Goal: Navigation & Orientation: Understand site structure

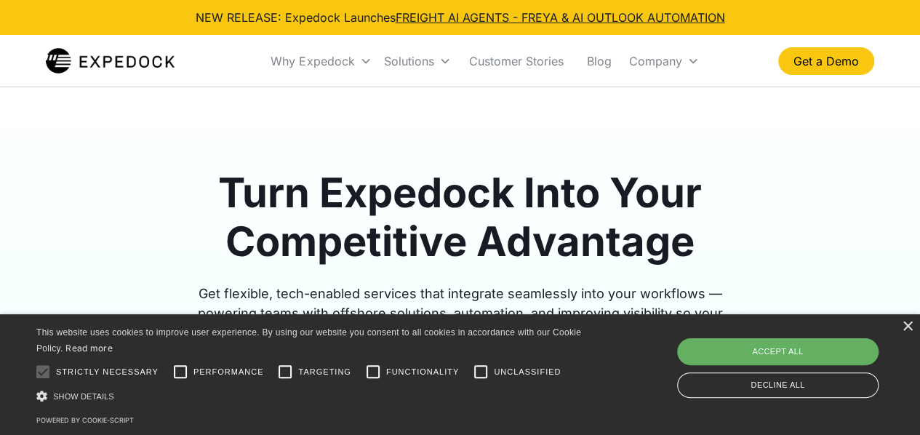
click at [822, 354] on div "Accept all" at bounding box center [777, 351] width 201 height 26
checkbox input "true"
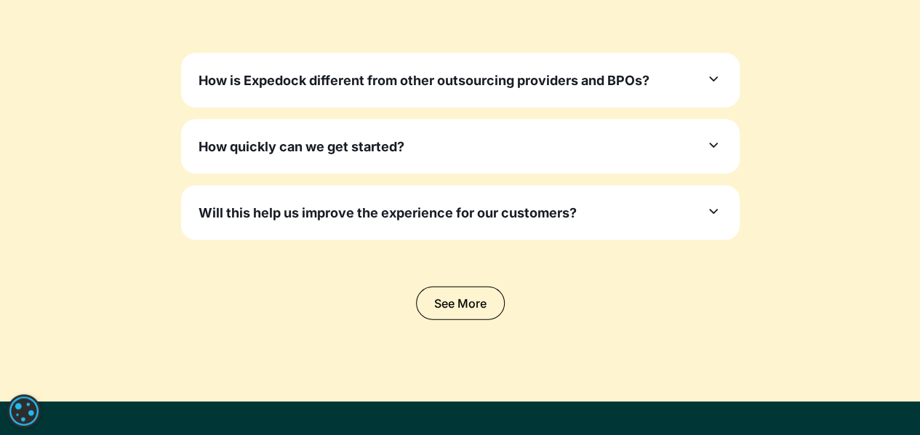
scroll to position [4653, 0]
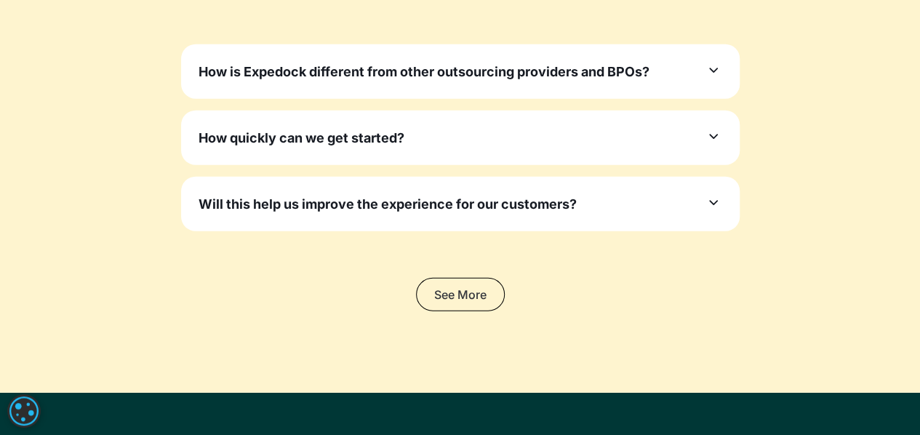
click at [467, 278] on link "See More" at bounding box center [460, 294] width 89 height 33
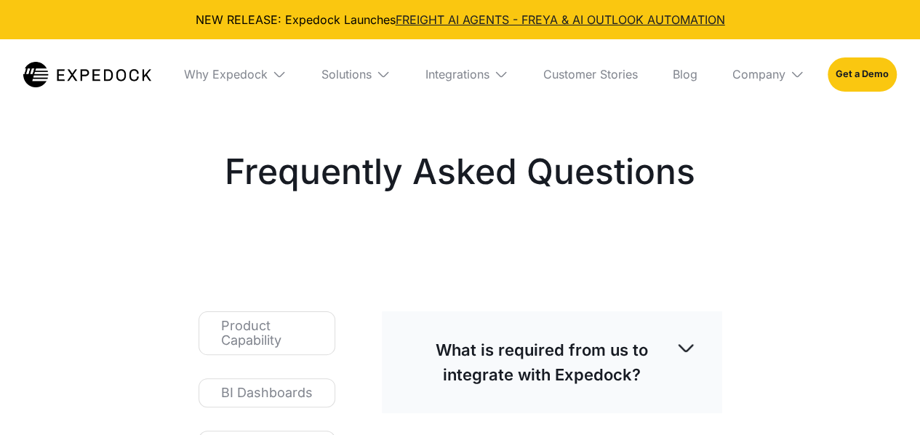
select select
click at [795, 73] on img at bounding box center [797, 74] width 15 height 15
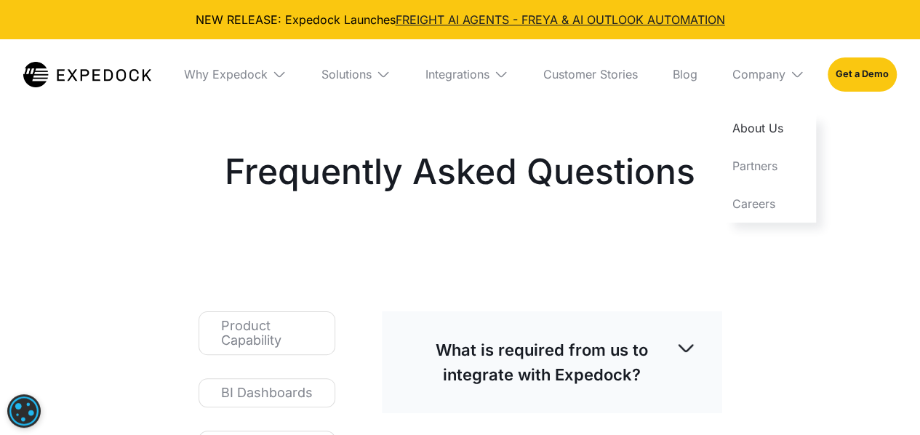
click at [771, 133] on link "About Us" at bounding box center [768, 128] width 95 height 38
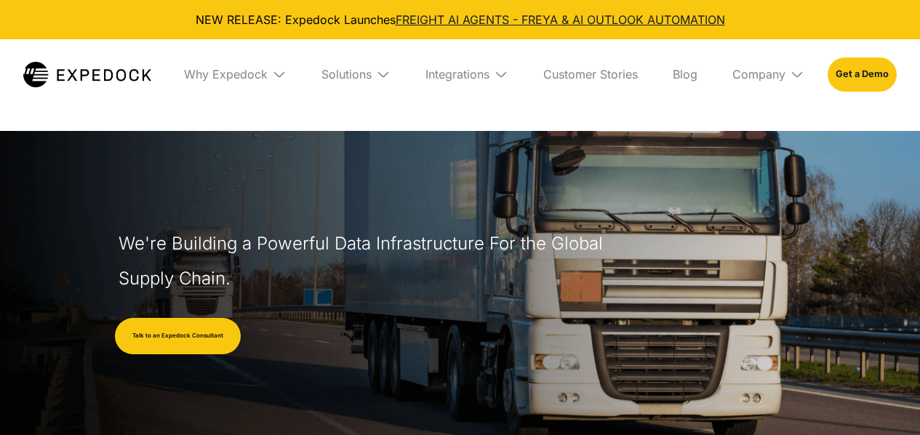
select select
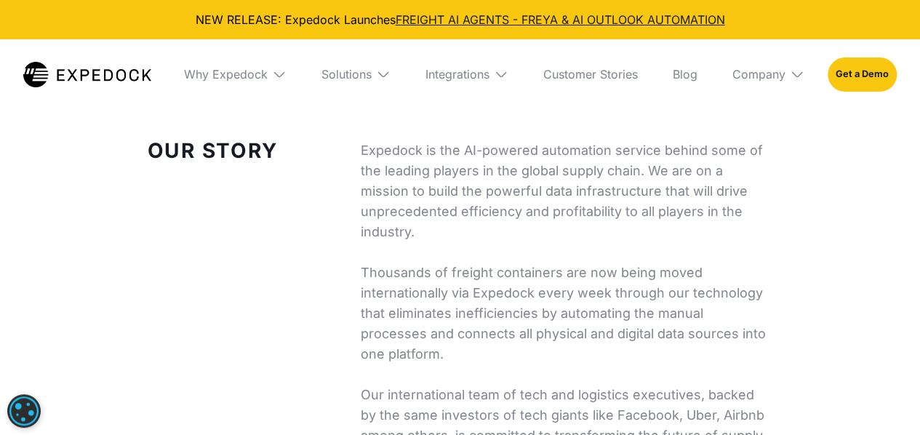
scroll to position [364, 0]
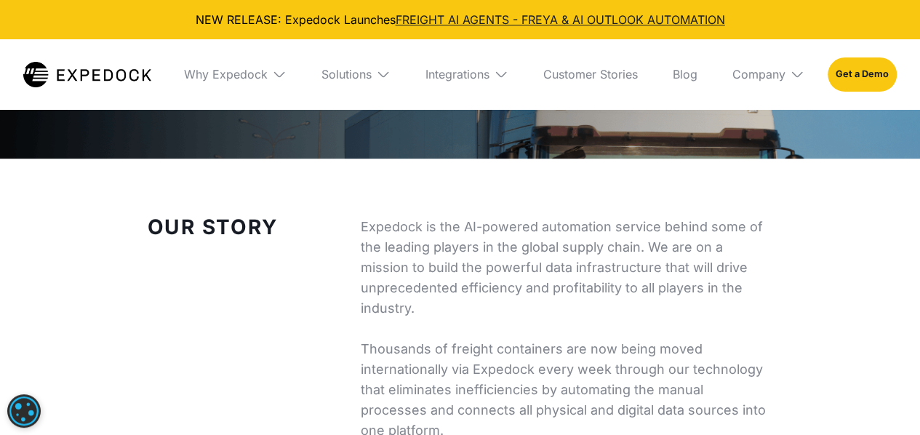
click at [502, 73] on img at bounding box center [501, 74] width 15 height 15
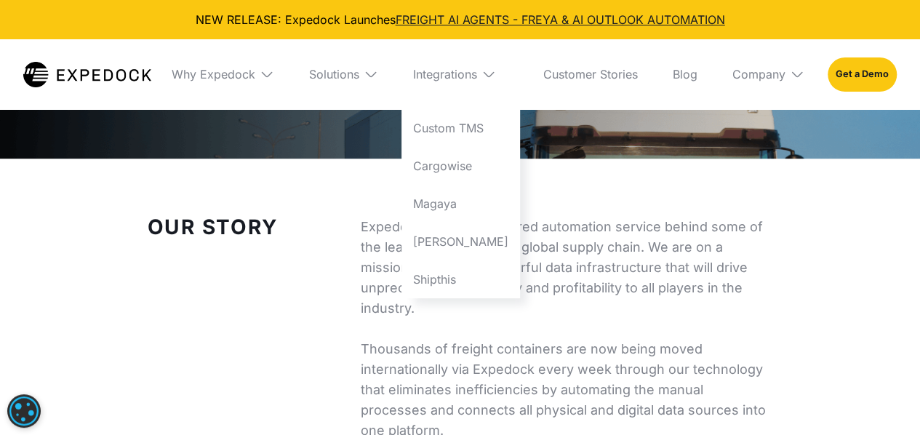
click at [378, 75] on img at bounding box center [371, 74] width 15 height 15
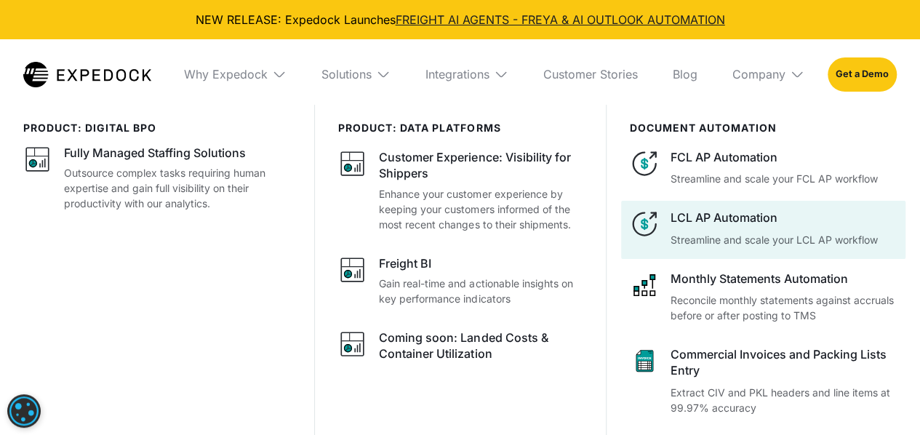
scroll to position [1091, 0]
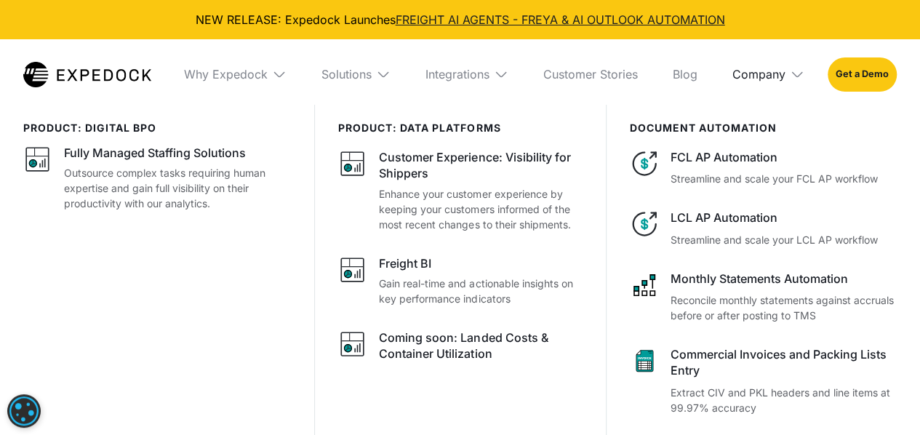
click at [777, 79] on div "Company" at bounding box center [758, 74] width 53 height 15
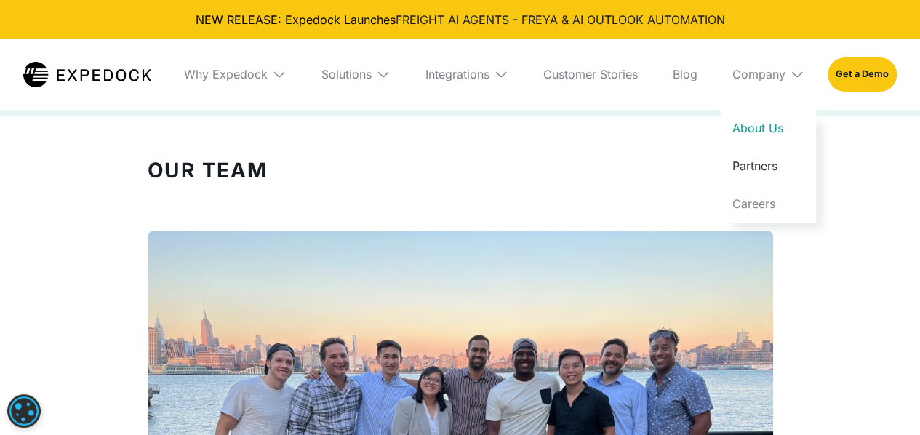
click at [769, 161] on link "Partners" at bounding box center [768, 166] width 95 height 38
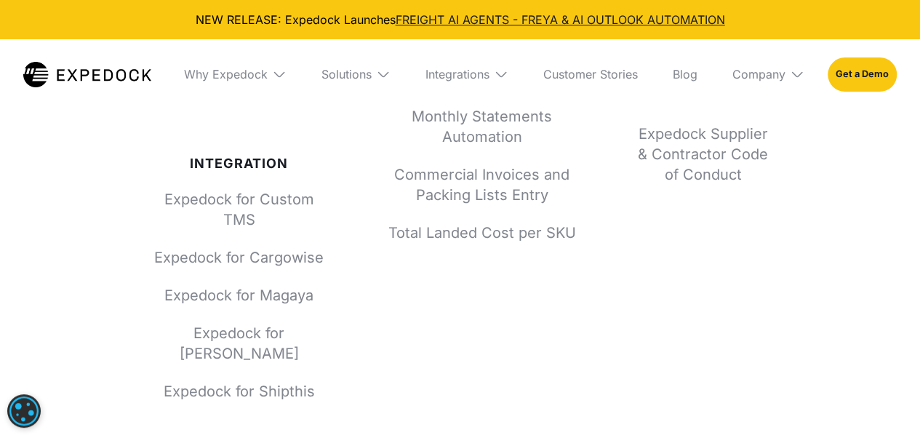
scroll to position [1698, 0]
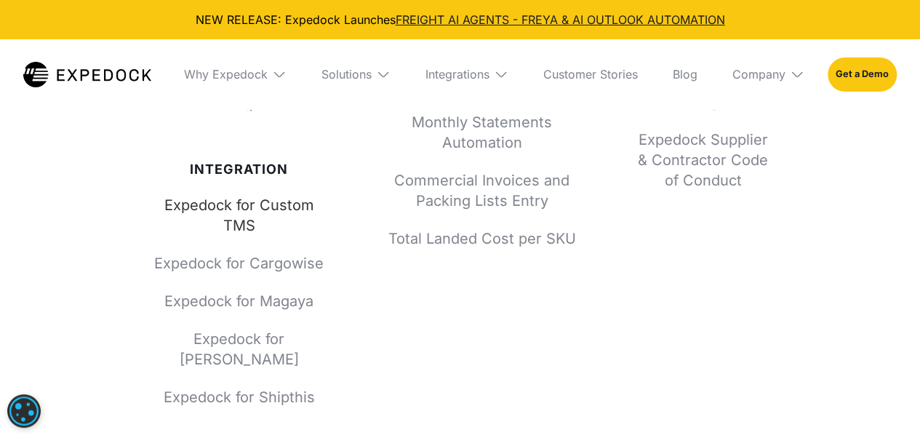
click at [308, 217] on link "Expedock for Custom TMS" at bounding box center [239, 215] width 174 height 41
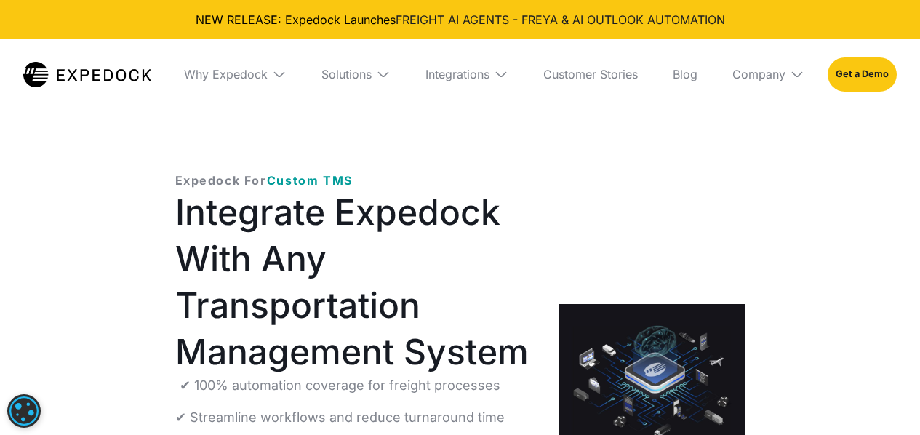
select select
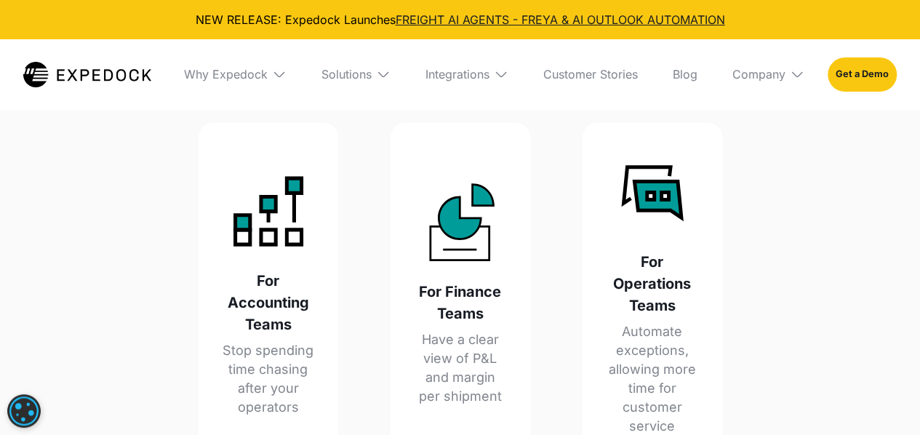
scroll to position [1454, 0]
